Goal: Task Accomplishment & Management: Complete application form

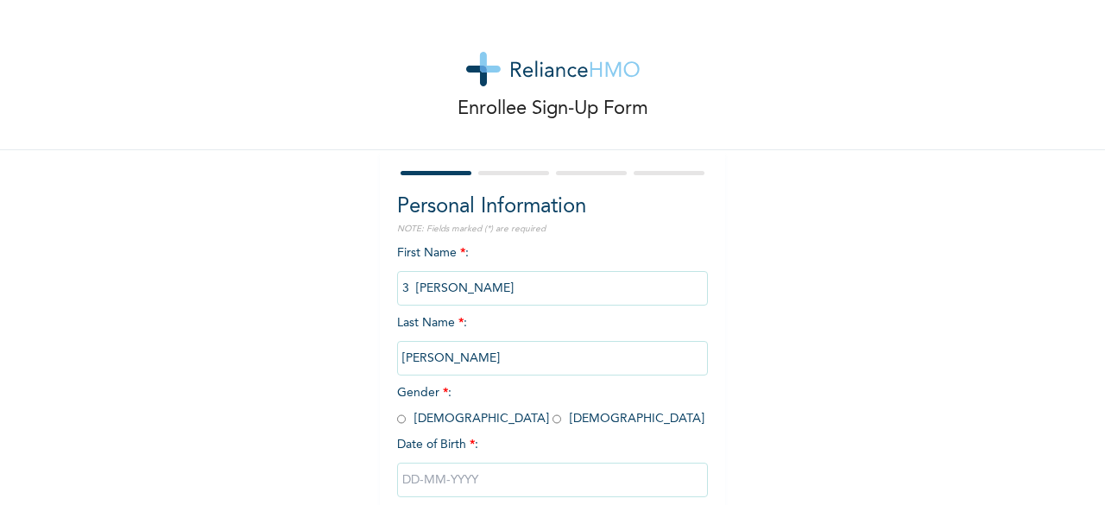
click at [552, 420] on input "radio" at bounding box center [556, 419] width 9 height 16
radio input "true"
click at [457, 481] on input "text" at bounding box center [552, 480] width 311 height 35
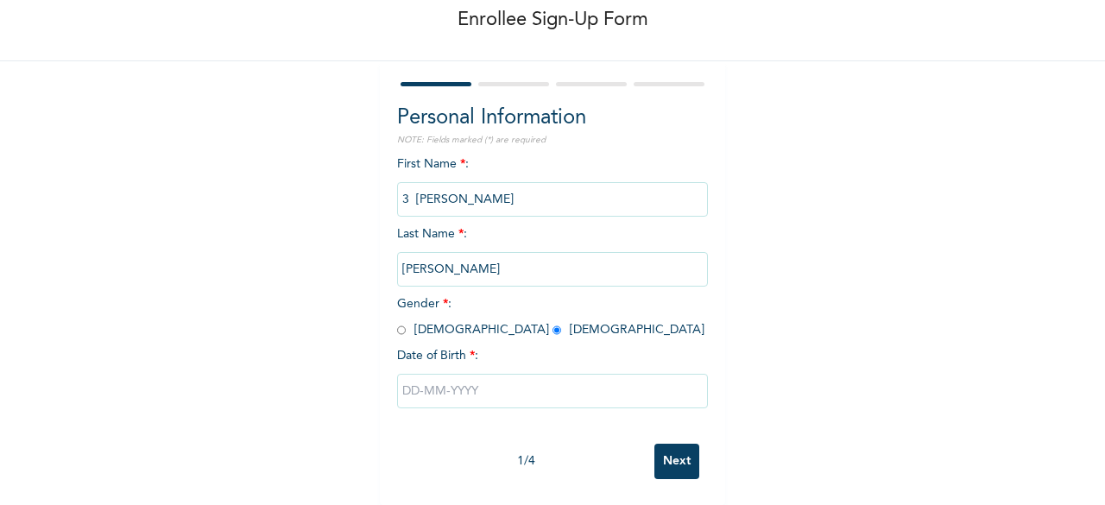
select select "8"
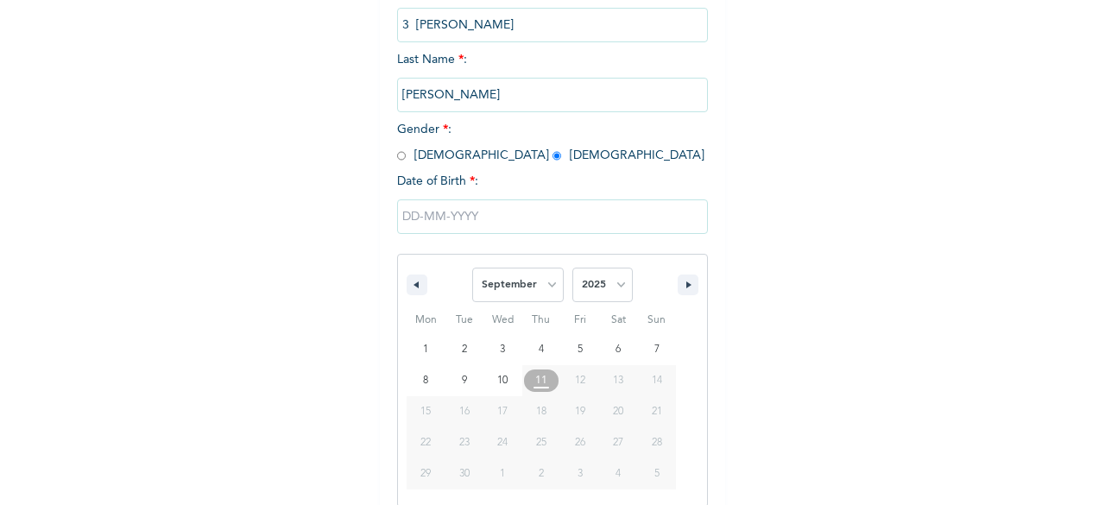
scroll to position [281, 0]
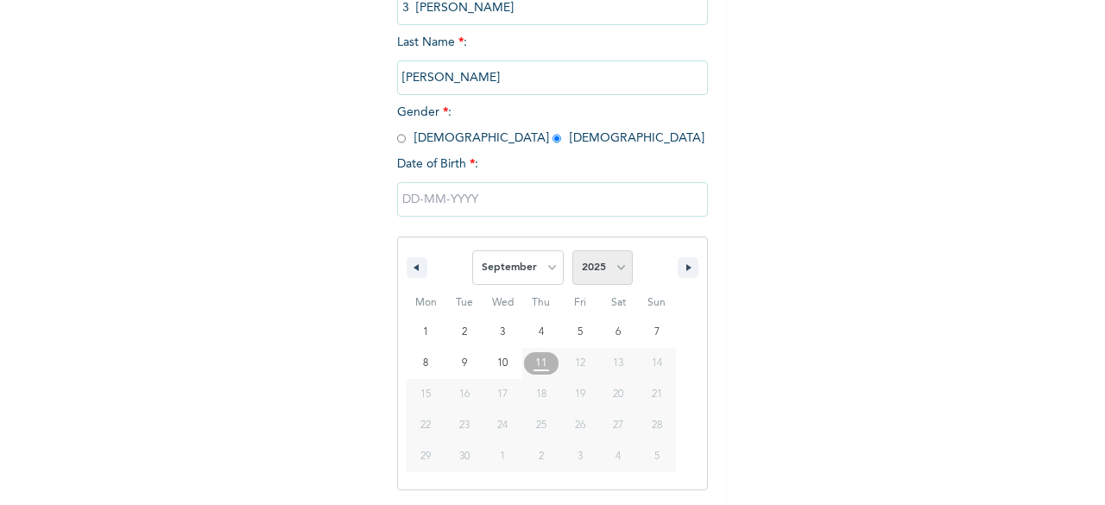
click at [622, 275] on select "2025 2024 2023 2022 2021 2020 2019 2018 2017 2016 2015 2014 2013 2012 2011 2010…" at bounding box center [602, 267] width 60 height 35
select select "2000"
click at [572, 252] on select "2025 2024 2023 2022 2021 2020 2019 2018 2017 2016 2015 2014 2013 2012 2011 2010…" at bounding box center [602, 267] width 60 height 35
click at [542, 268] on select "January February March April May June July August September October November De…" at bounding box center [518, 267] width 92 height 35
select select "5"
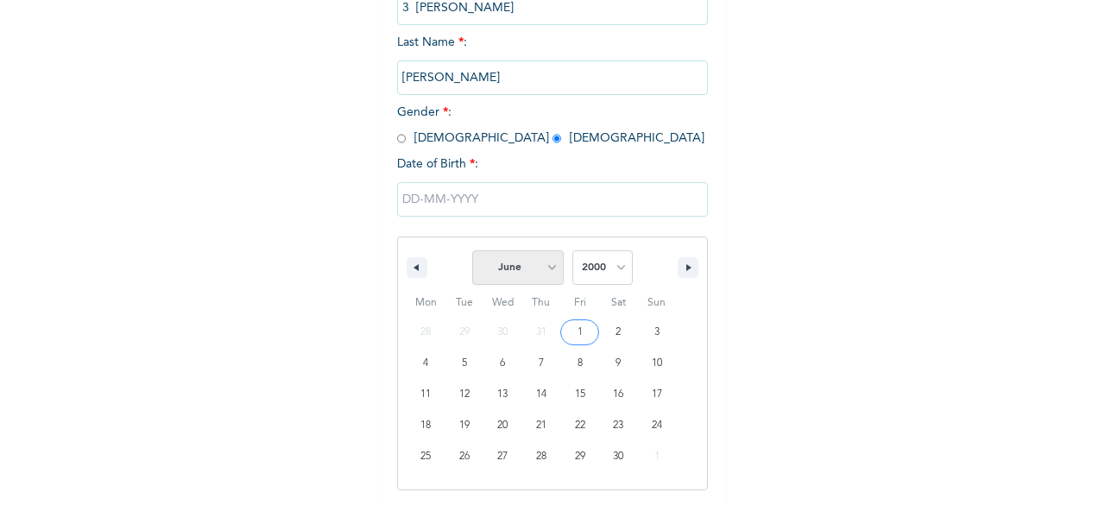
click at [472, 252] on select "January February March April May June July August September October November De…" at bounding box center [518, 267] width 92 height 35
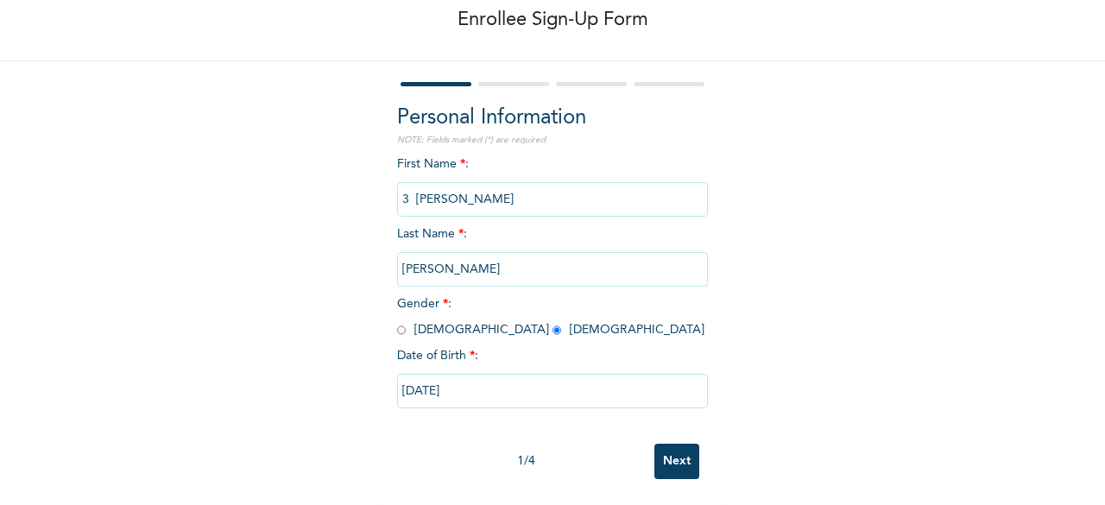
type input "[DATE]"
click at [661, 449] on input "Next" at bounding box center [676, 461] width 45 height 35
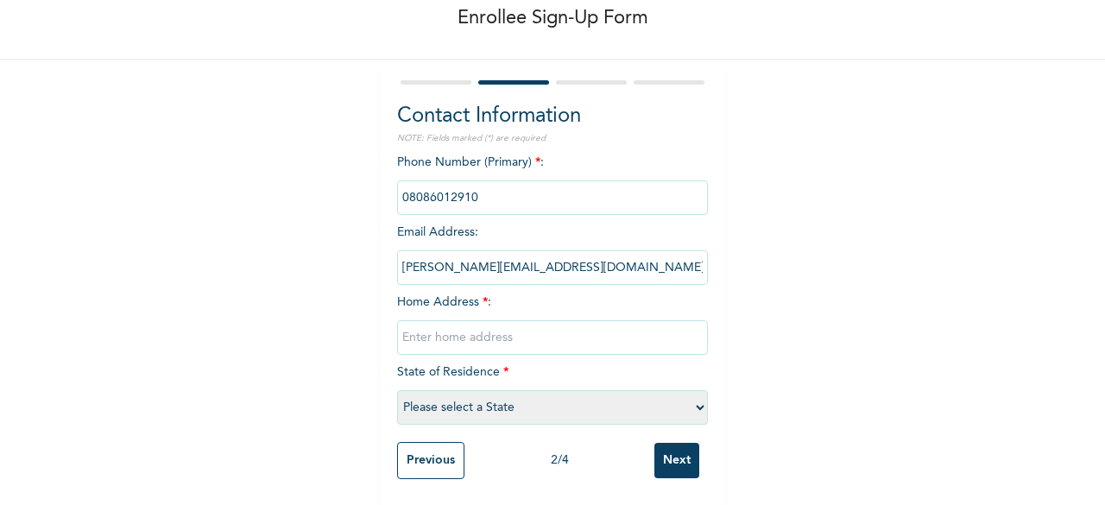
click at [550, 324] on input "text" at bounding box center [552, 337] width 311 height 35
click at [561, 325] on input "D2, LEKKI PARADISE 2 ESTATE CHEVRON DRIVE LEKKI" at bounding box center [552, 337] width 311 height 35
type input "D2, LEKKI PARADISE 2 ESTATE, CHEVRON DRIVE LEKKI"
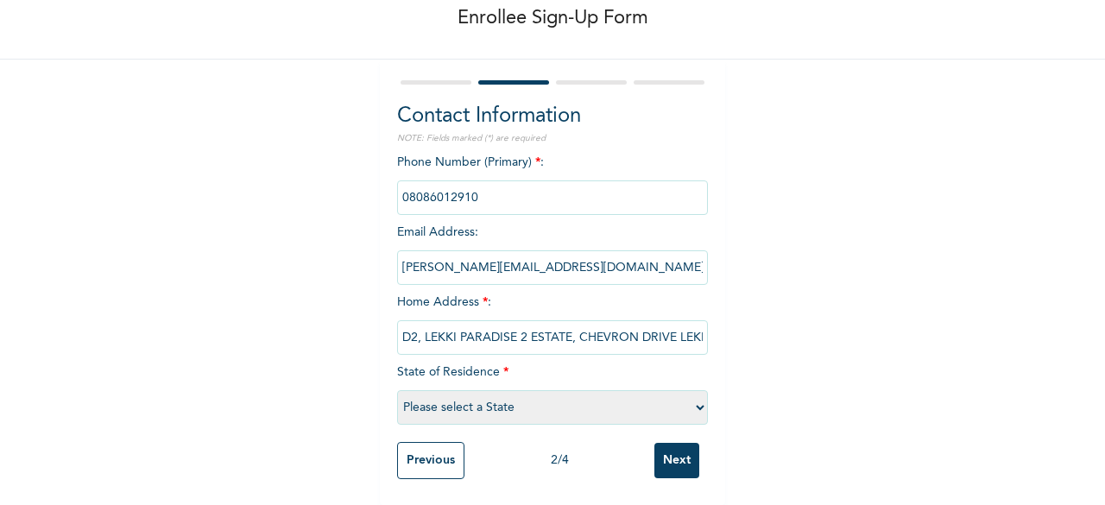
click at [696, 398] on select "Please select a State [PERSON_NAME] (FCT) [PERSON_NAME] Ibom [GEOGRAPHIC_DATA] …" at bounding box center [552, 407] width 311 height 35
select select "25"
click at [397, 390] on select "Please select a State [PERSON_NAME] (FCT) [PERSON_NAME] Ibom [GEOGRAPHIC_DATA] …" at bounding box center [552, 407] width 311 height 35
click at [675, 450] on input "Next" at bounding box center [676, 460] width 45 height 35
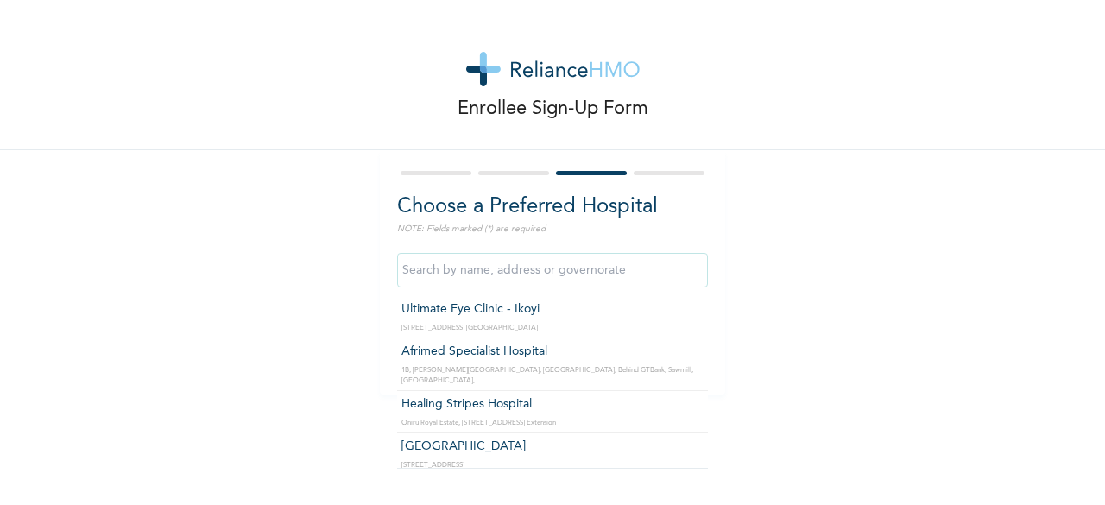
click at [466, 268] on input "text" at bounding box center [552, 270] width 311 height 35
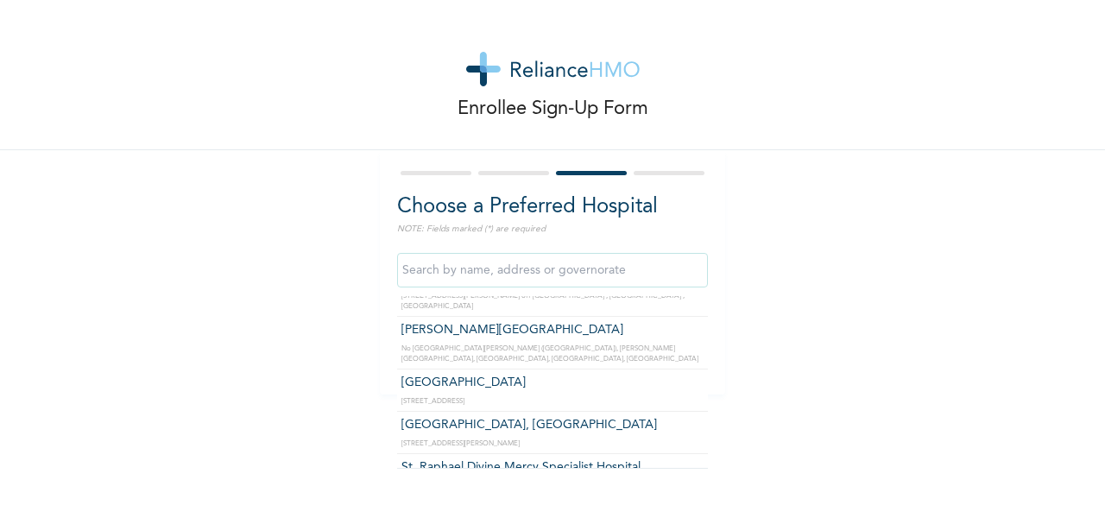
scroll to position [3936, 0]
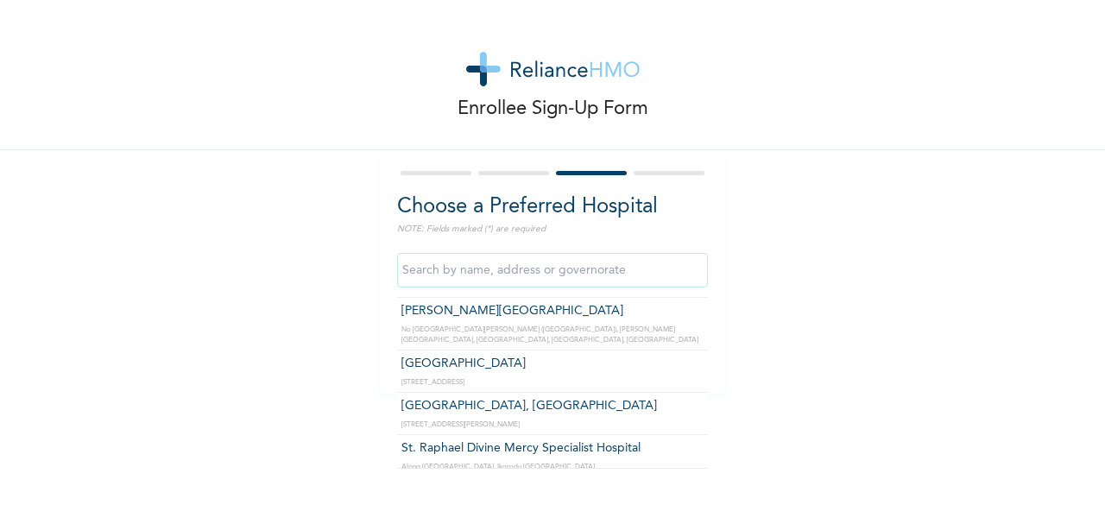
click at [543, 267] on input "text" at bounding box center [552, 270] width 311 height 35
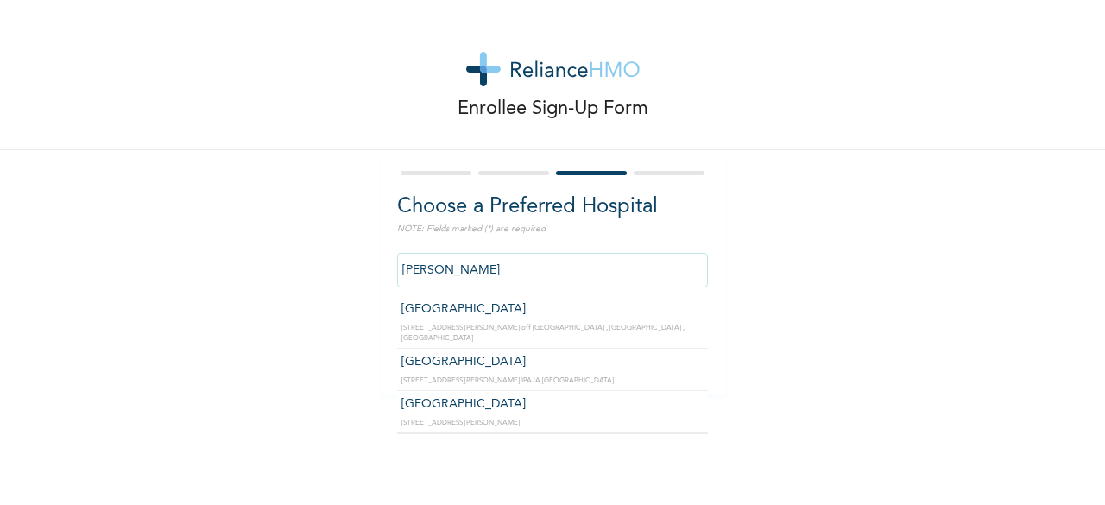
scroll to position [0, 0]
type input "M"
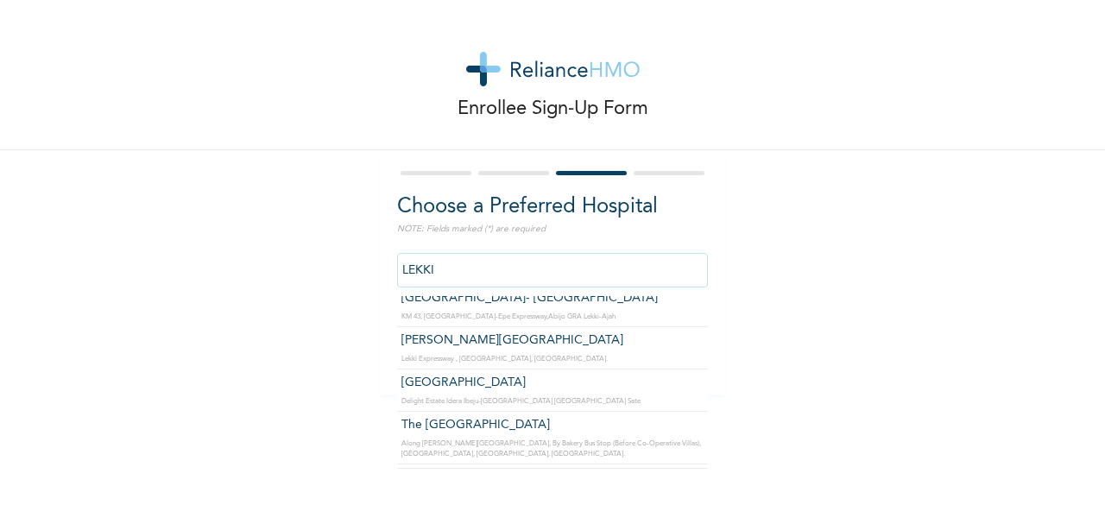
scroll to position [173, 0]
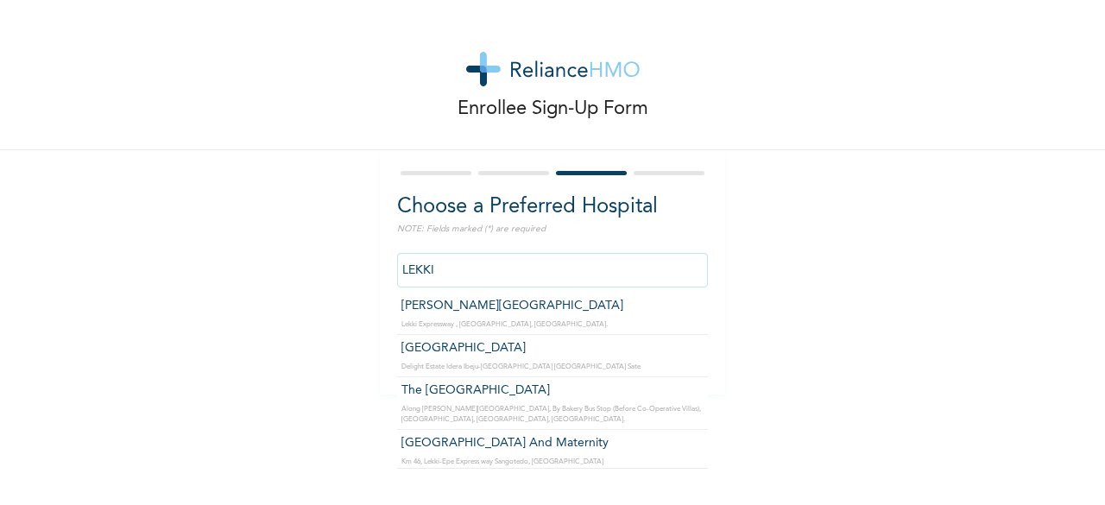
click at [694, 469] on div "Enrollee Sign-Up Form Choose a Preferred Hospital NOTE: Fields marked (*) are r…" at bounding box center [552, 252] width 1105 height 505
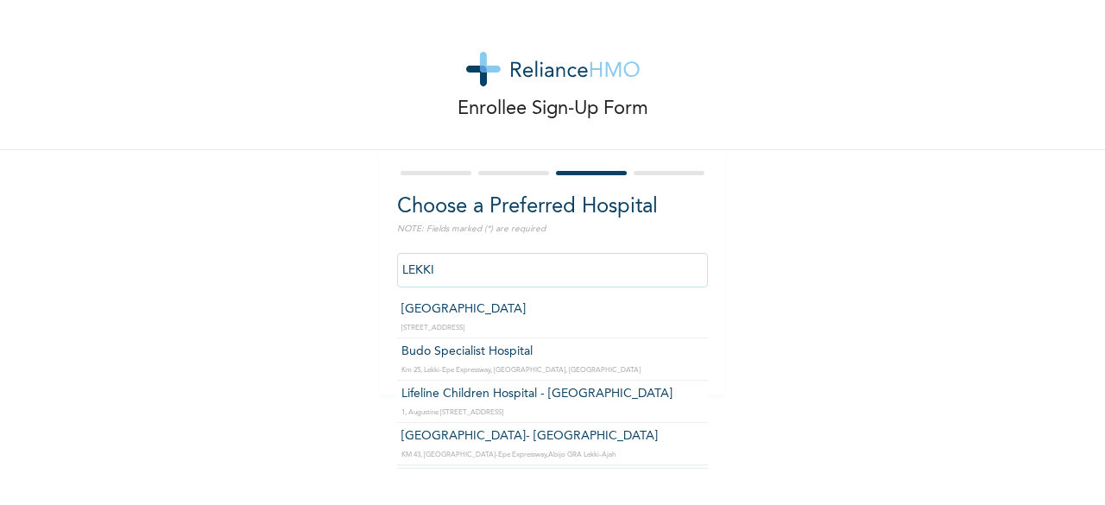
click at [504, 268] on input "LEKKI" at bounding box center [552, 270] width 311 height 35
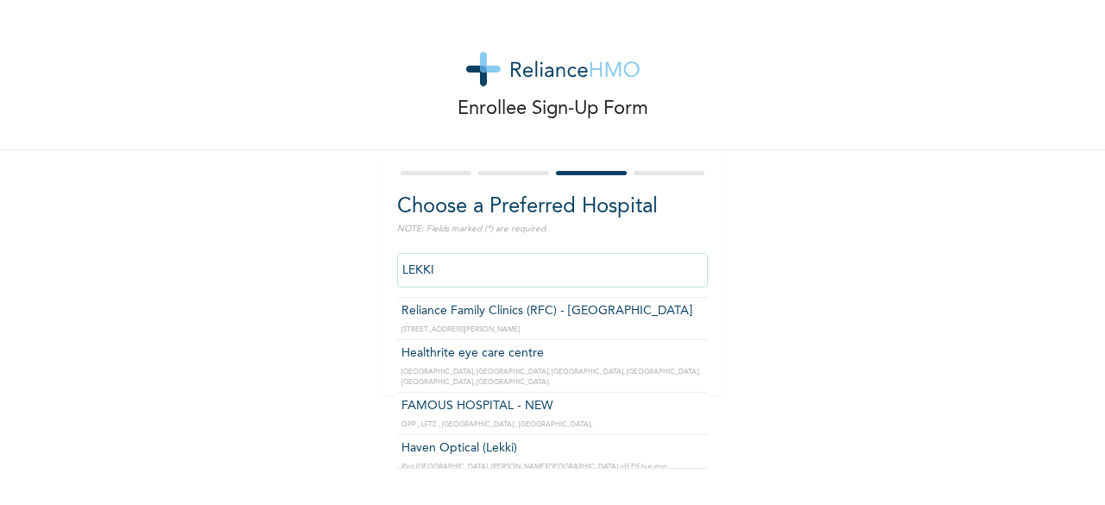
scroll to position [2440, 0]
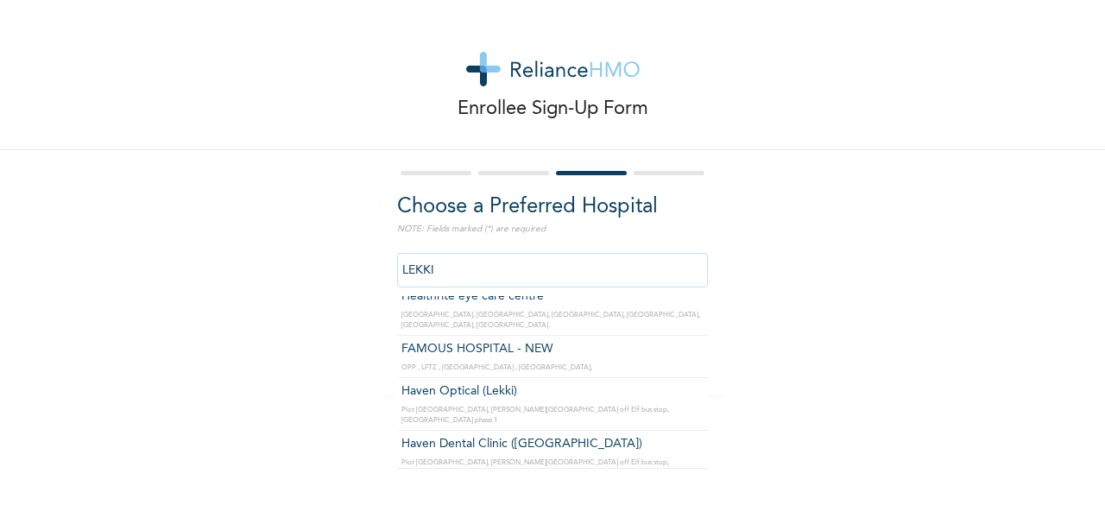
click at [397, 270] on input "LEKKI" at bounding box center [552, 270] width 311 height 35
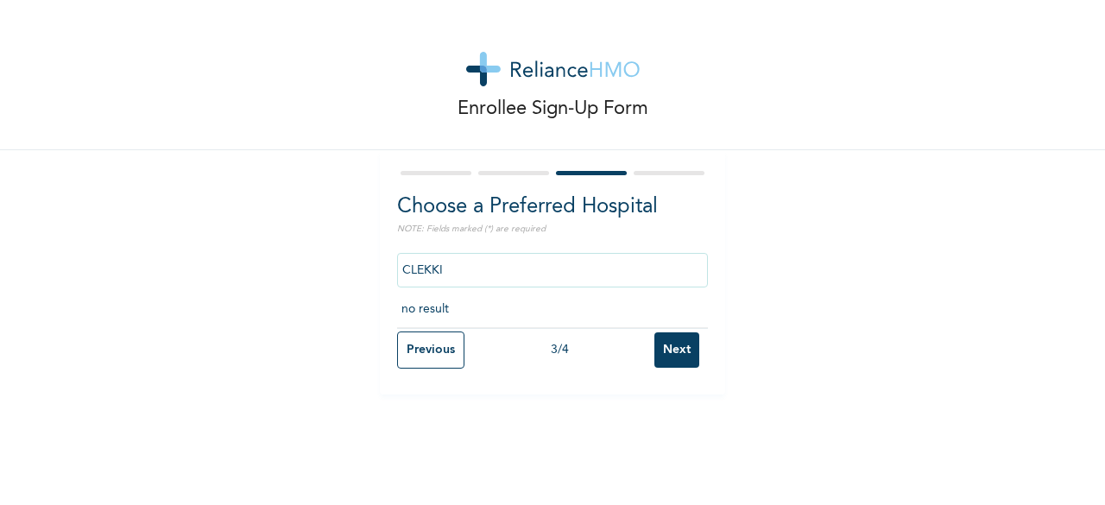
scroll to position [0, 0]
click at [493, 272] on input "no result" at bounding box center [552, 270] width 311 height 35
type input "n"
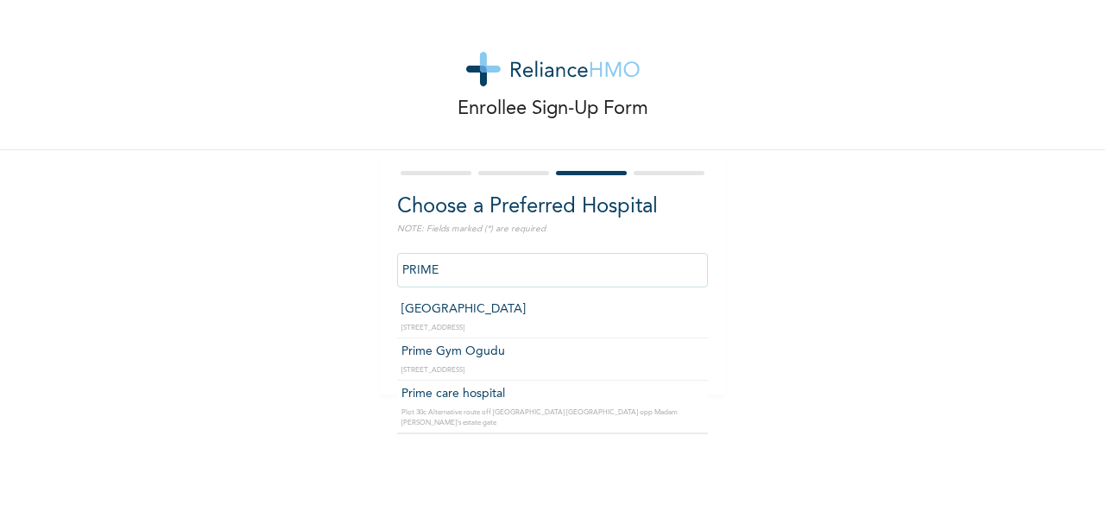
type input "Prime care hospital"
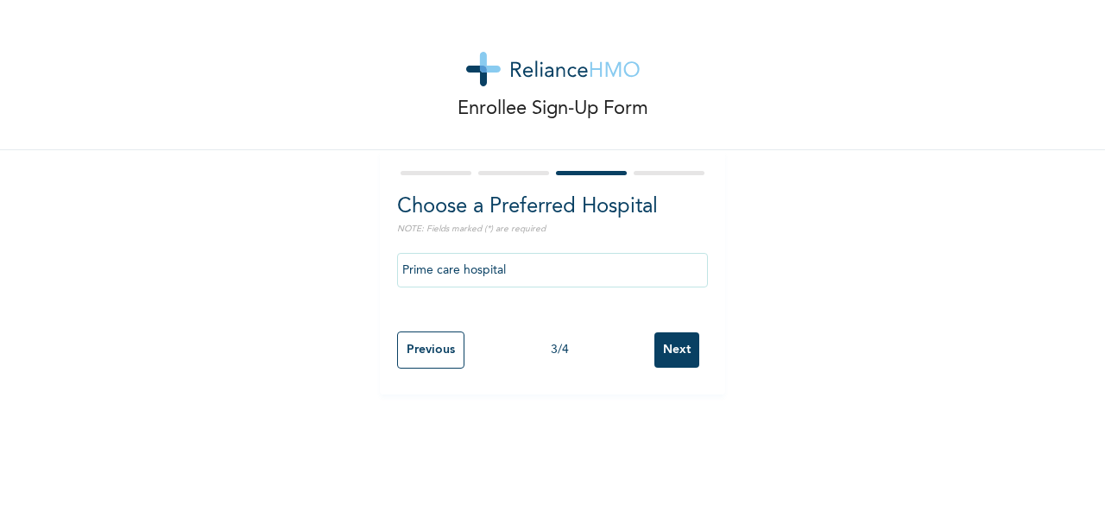
click at [667, 350] on input "Next" at bounding box center [676, 349] width 45 height 35
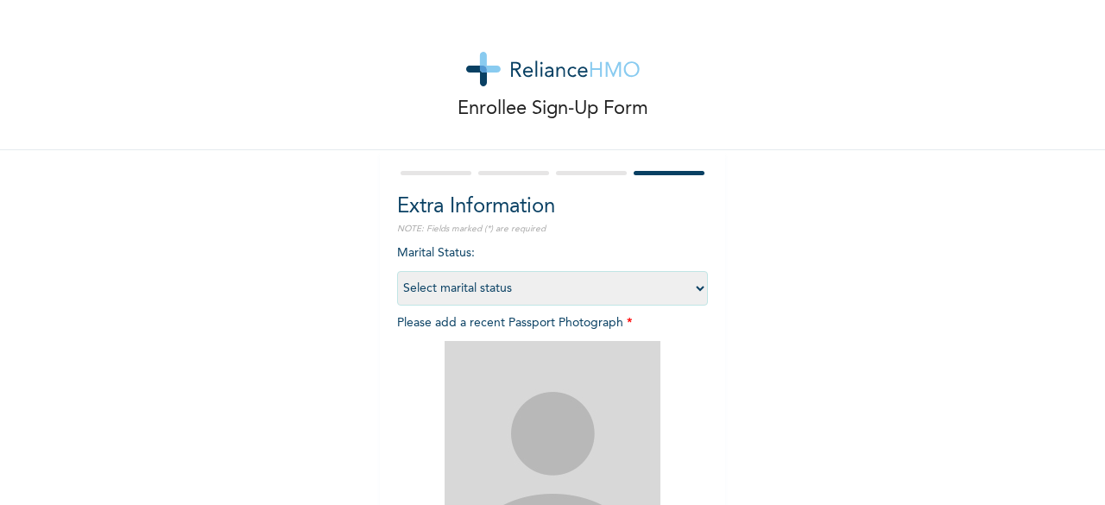
click at [693, 287] on select "Select marital status [DEMOGRAPHIC_DATA] Married [DEMOGRAPHIC_DATA] Widow/[DEMO…" at bounding box center [552, 288] width 311 height 35
select select "1"
click at [397, 271] on select "Select marital status [DEMOGRAPHIC_DATA] Married [DEMOGRAPHIC_DATA] Widow/[DEMO…" at bounding box center [552, 288] width 311 height 35
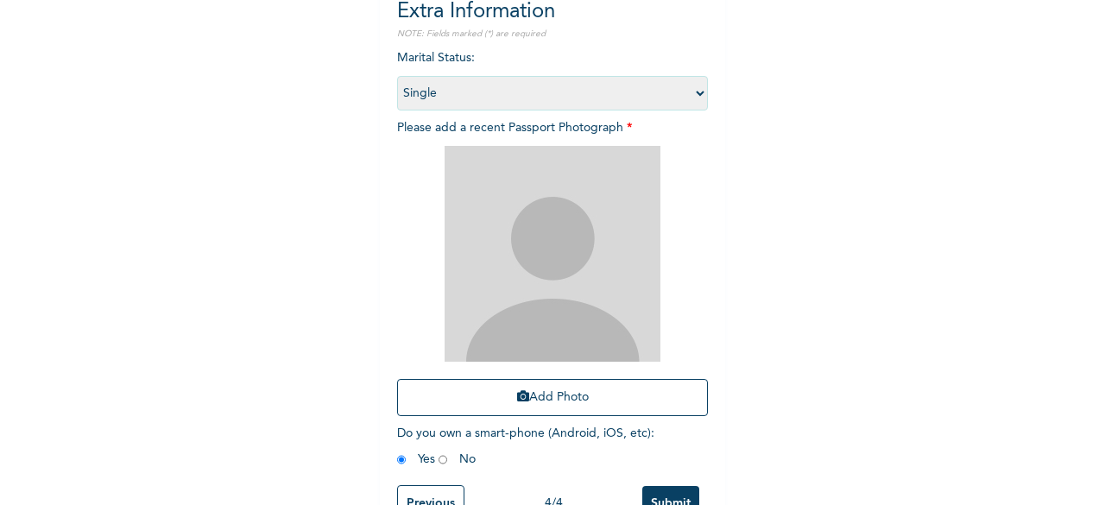
scroll to position [252, 0]
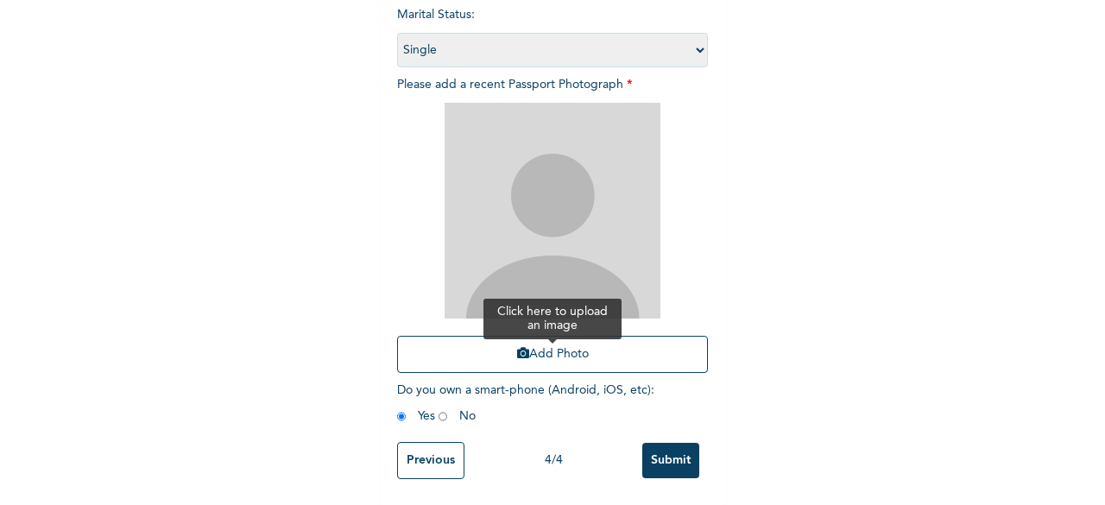
click at [597, 341] on button "Add Photo" at bounding box center [552, 354] width 311 height 37
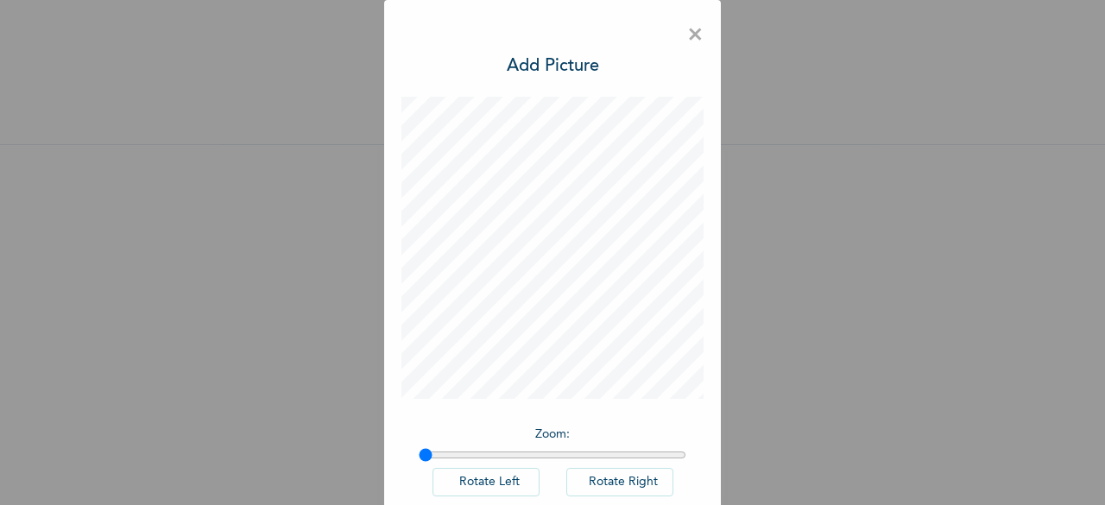
scroll to position [19, 0]
drag, startPoint x: 416, startPoint y: 456, endPoint x: 425, endPoint y: 450, distance: 10.5
type input "1.02"
click at [425, 450] on input "range" at bounding box center [553, 455] width 268 height 14
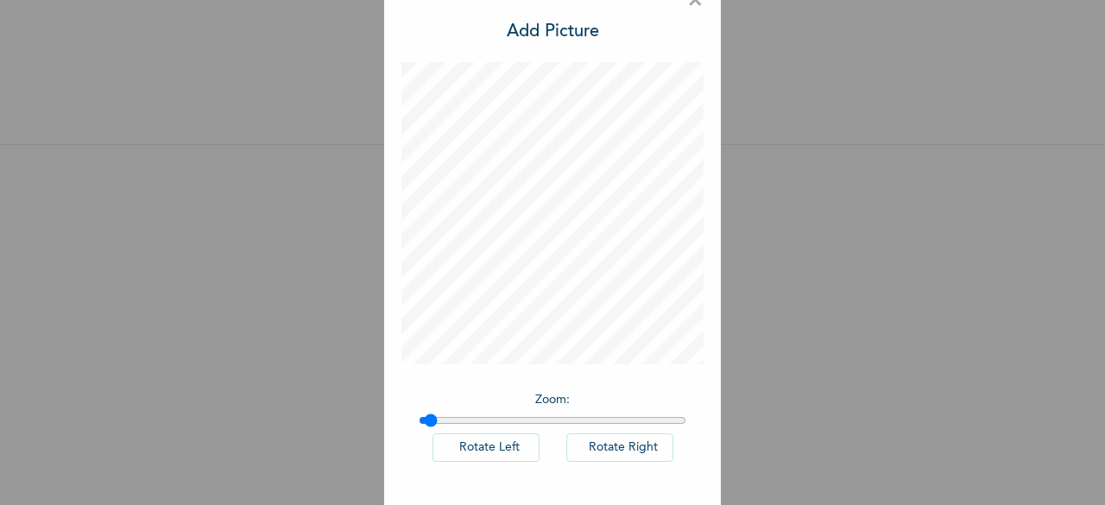
scroll to position [97, 0]
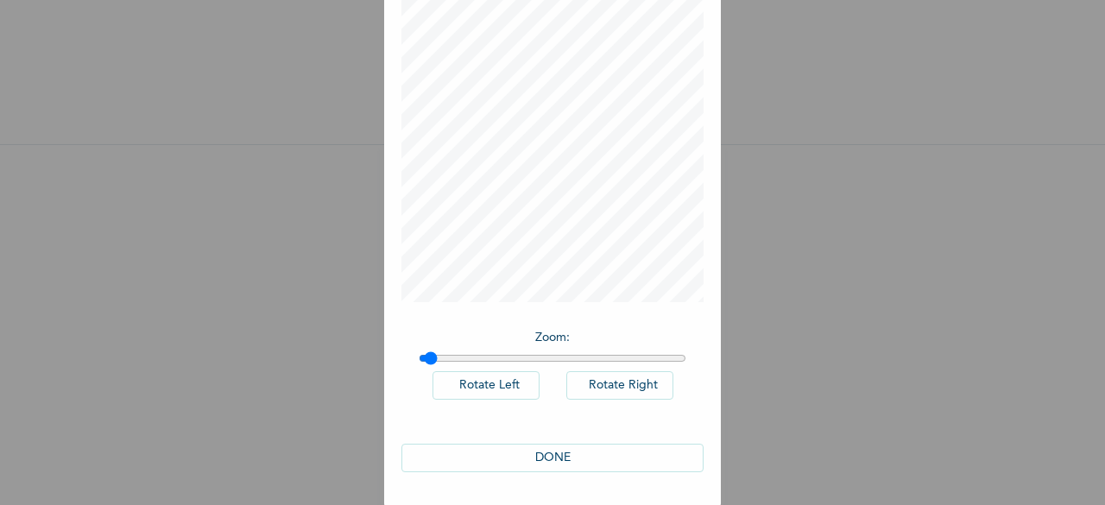
click at [647, 457] on button "DONE" at bounding box center [552, 458] width 302 height 28
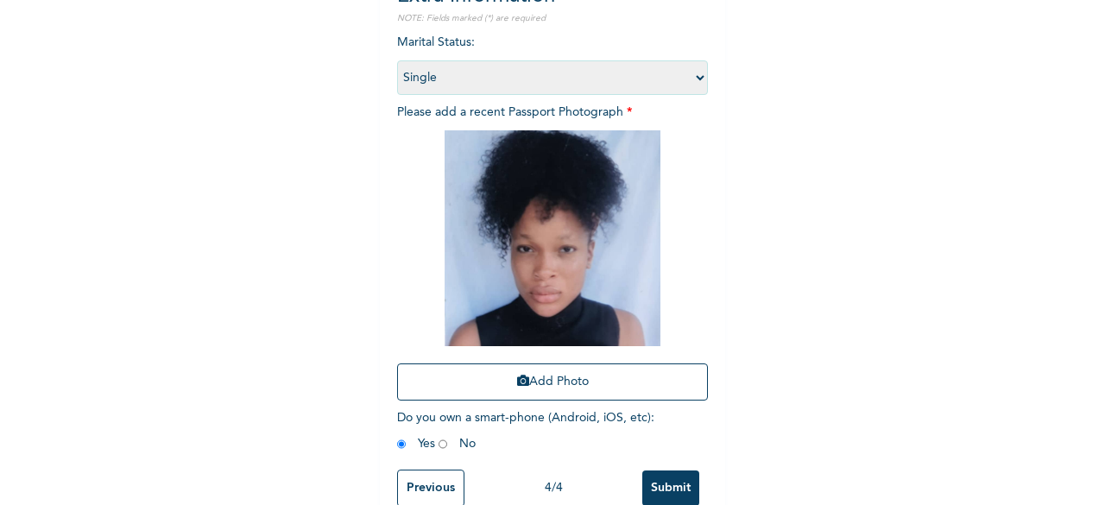
scroll to position [252, 0]
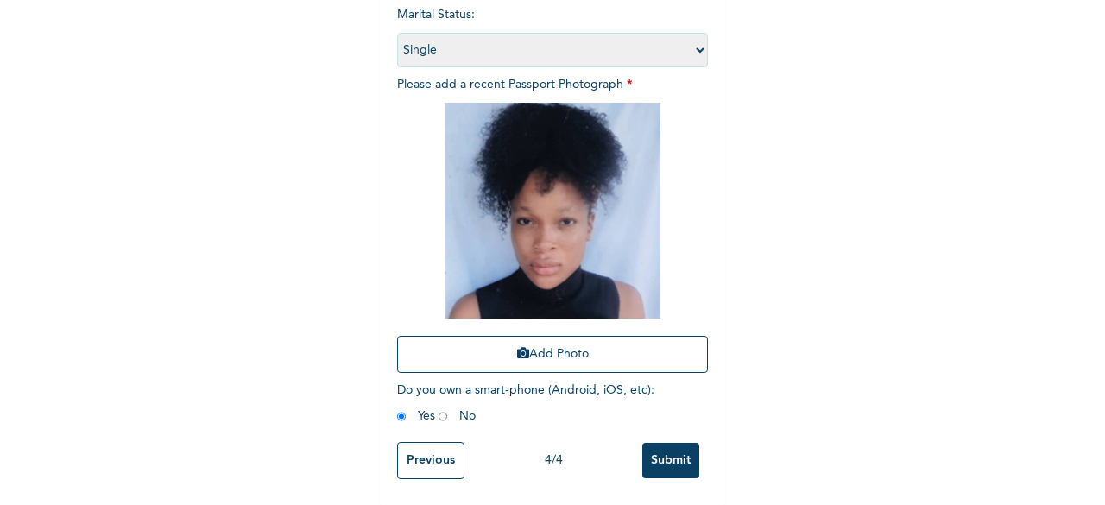
click at [671, 443] on input "Submit" at bounding box center [670, 460] width 57 height 35
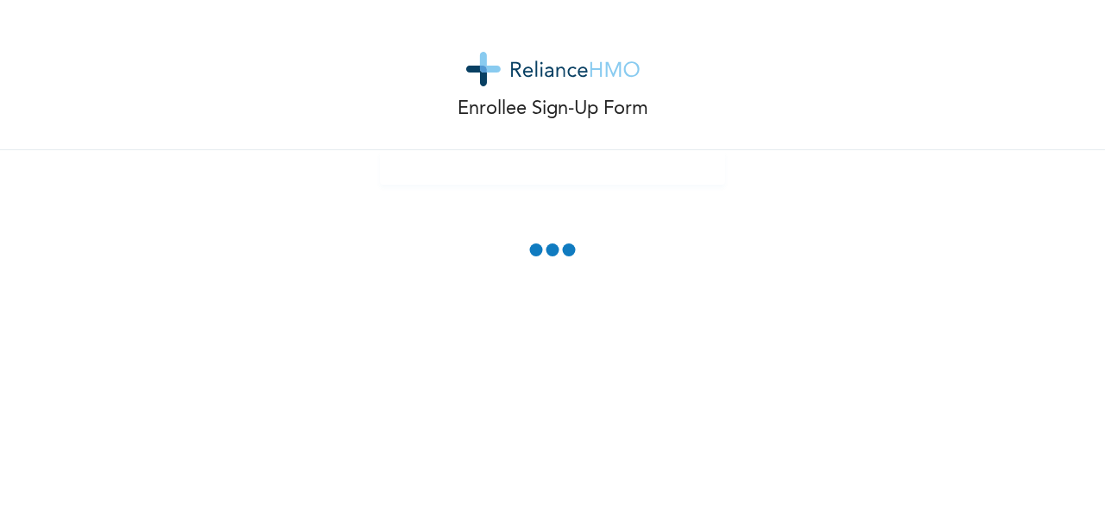
scroll to position [0, 0]
